Goal: Task Accomplishment & Management: Complete application form

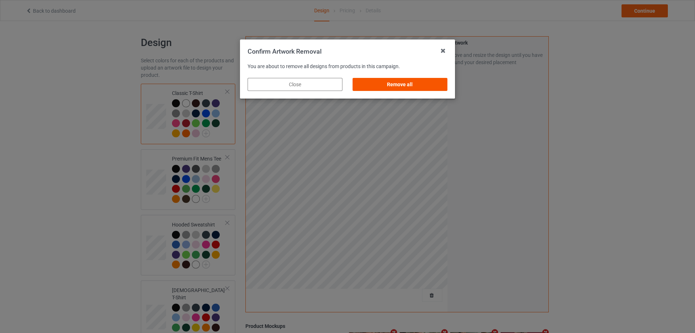
click at [438, 81] on div "Remove all" at bounding box center [400, 84] width 95 height 13
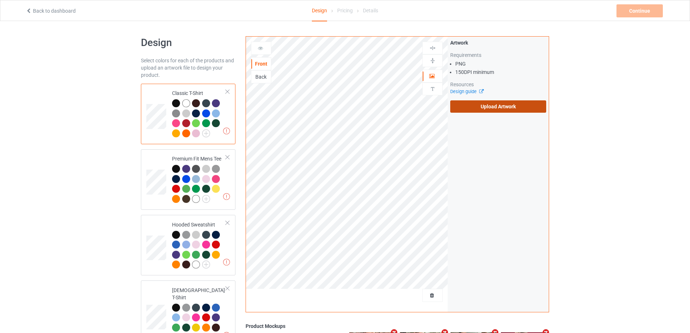
click at [480, 109] on label "Upload Artwork" at bounding box center [498, 106] width 96 height 12
click at [0, 0] on input "Upload Artwork" at bounding box center [0, 0] width 0 height 0
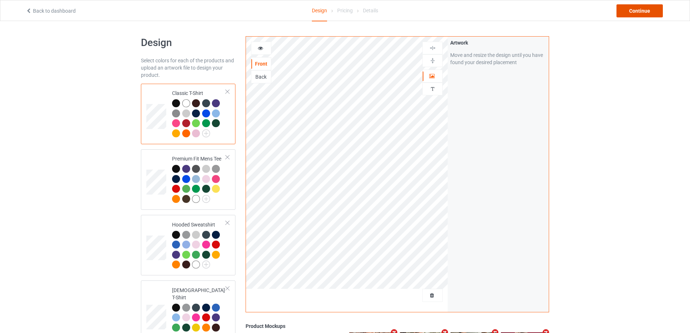
click at [628, 11] on div "Continue" at bounding box center [639, 10] width 46 height 13
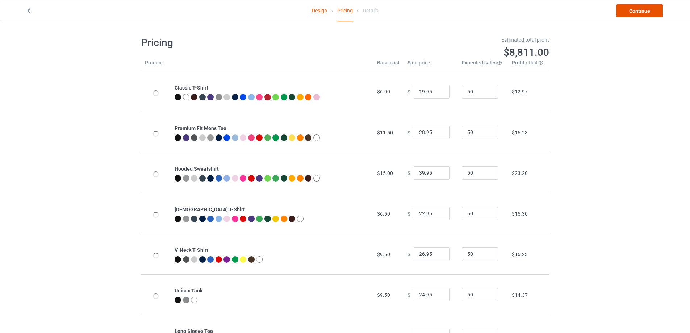
click at [629, 11] on link "Continue" at bounding box center [639, 10] width 46 height 13
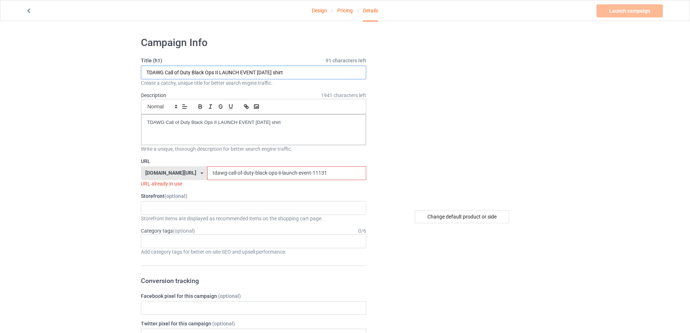
paste input "ccg [PERSON_NAME]"
drag, startPoint x: 297, startPoint y: 75, endPoint x: 80, endPoint y: 74, distance: 217.3
type input "ccg [PERSON_NAME] yeshua shirt"
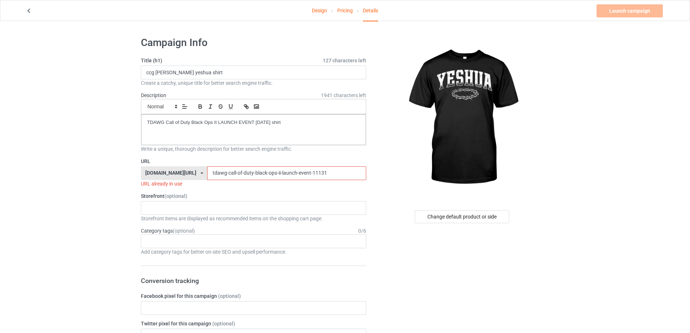
drag, startPoint x: 304, startPoint y: 123, endPoint x: 40, endPoint y: 125, distance: 263.6
drag, startPoint x: 321, startPoint y: 172, endPoint x: 156, endPoint y: 173, distance: 164.8
click at [156, 173] on div "[DOMAIN_NAME][URL] [DOMAIN_NAME][URL] [DOMAIN_NAME][URL] 5cd2f964b197f721e1cad2…" at bounding box center [253, 173] width 225 height 14
paste input "ccg-[PERSON_NAME]-yeshua-shirt"
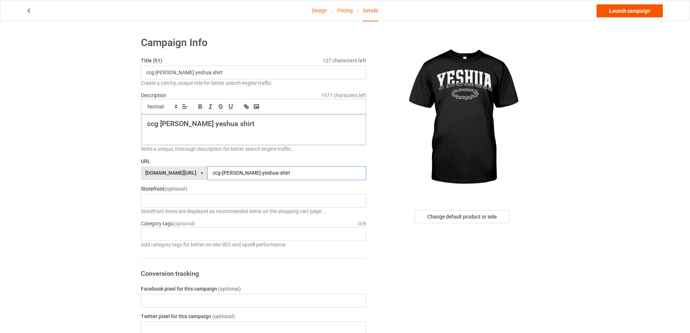
type input "ccg-[PERSON_NAME]-yeshua-shirt"
click at [645, 12] on link "Launch campaign" at bounding box center [629, 10] width 66 height 13
